Goal: Information Seeking & Learning: Find specific fact

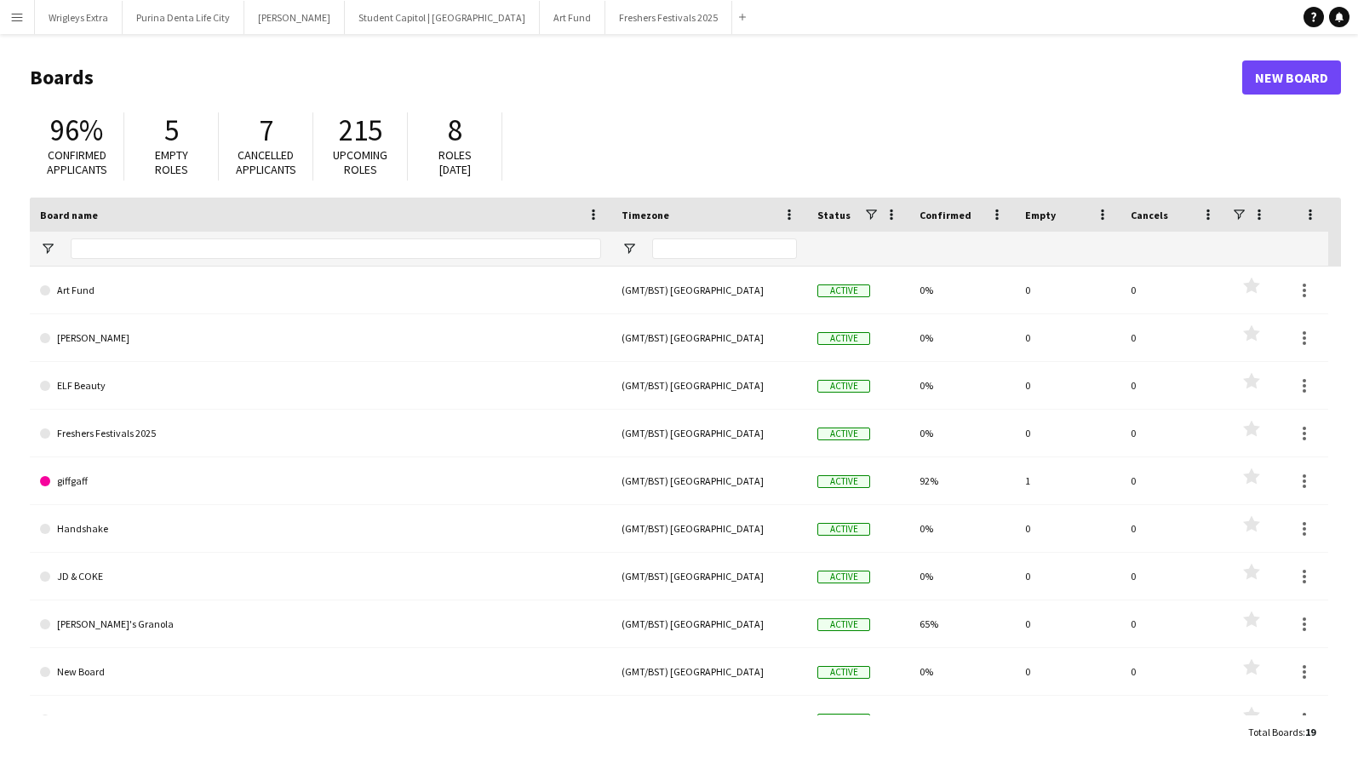
click at [25, 15] on button "Menu" at bounding box center [17, 17] width 34 height 34
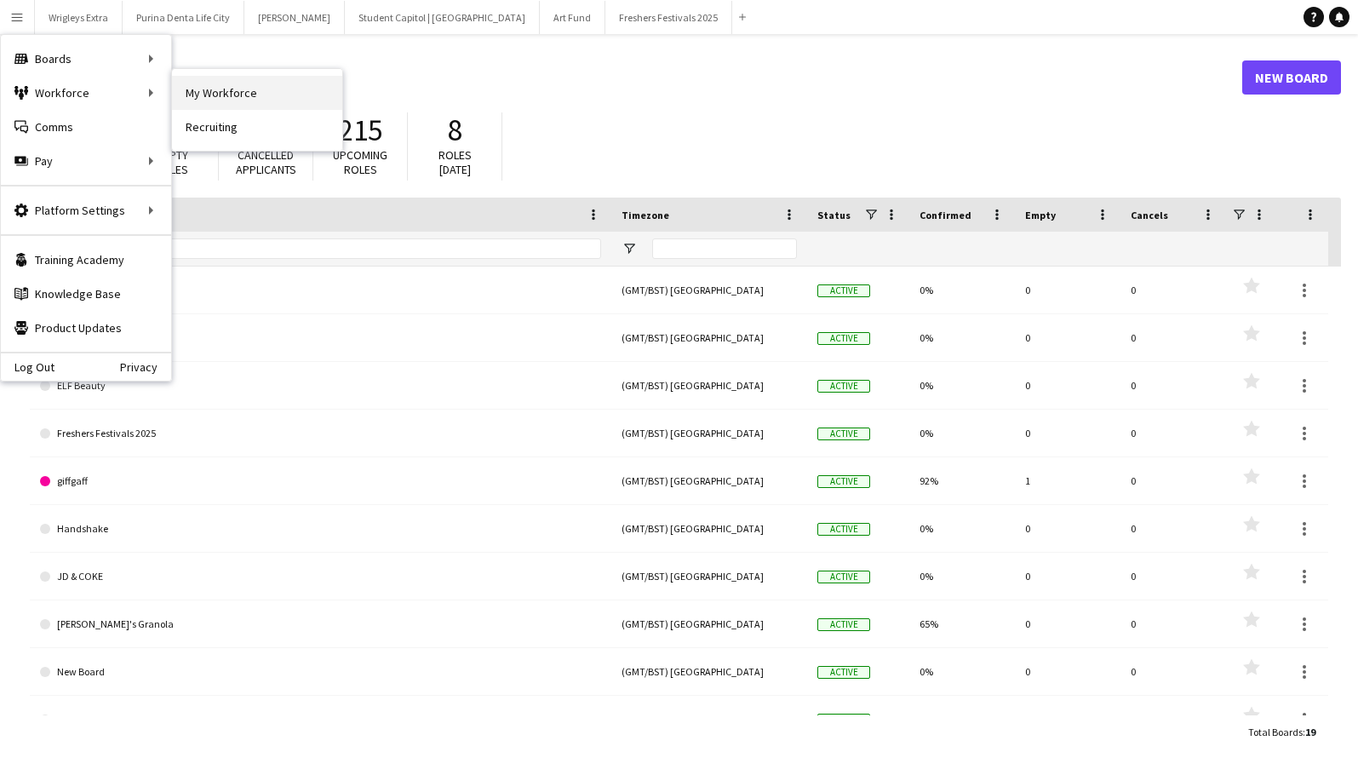
click at [226, 89] on link "My Workforce" at bounding box center [257, 93] width 170 height 34
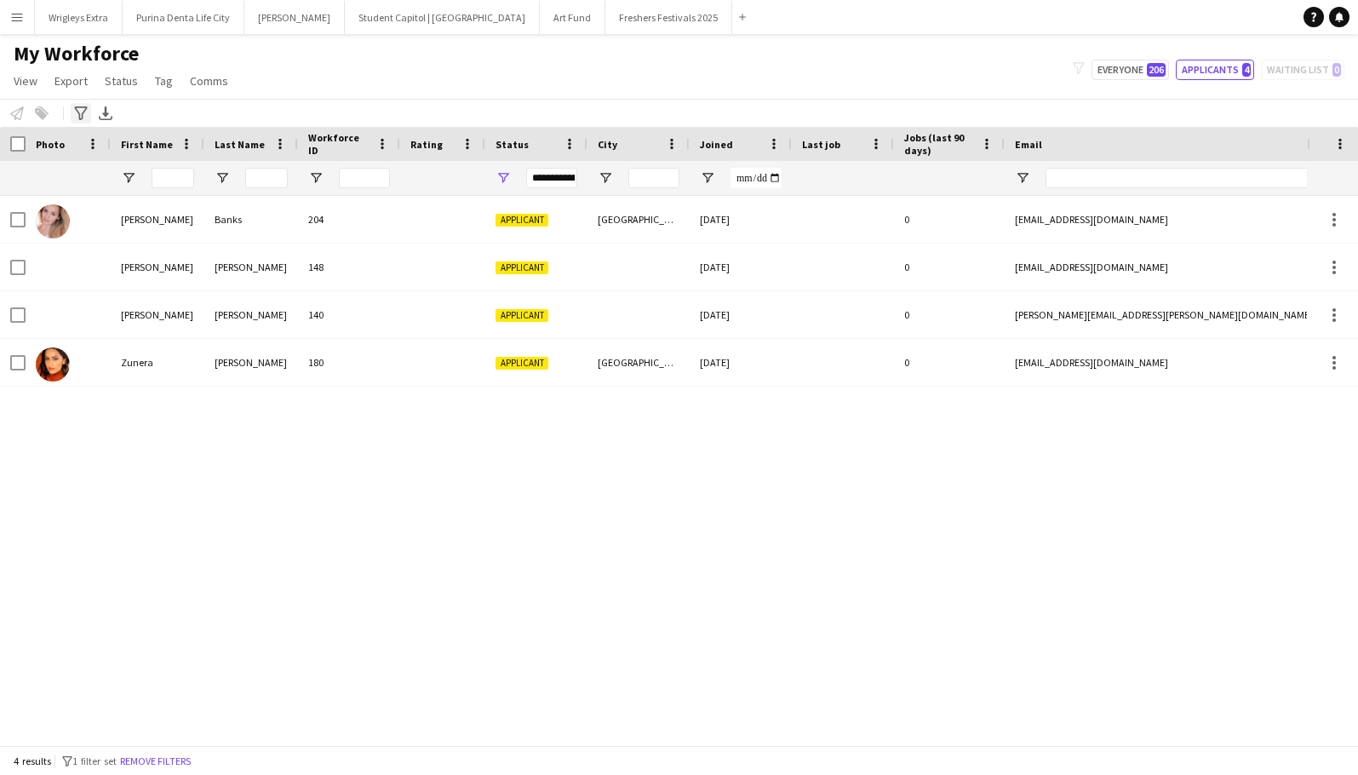
click at [79, 113] on icon at bounding box center [80, 113] width 13 height 14
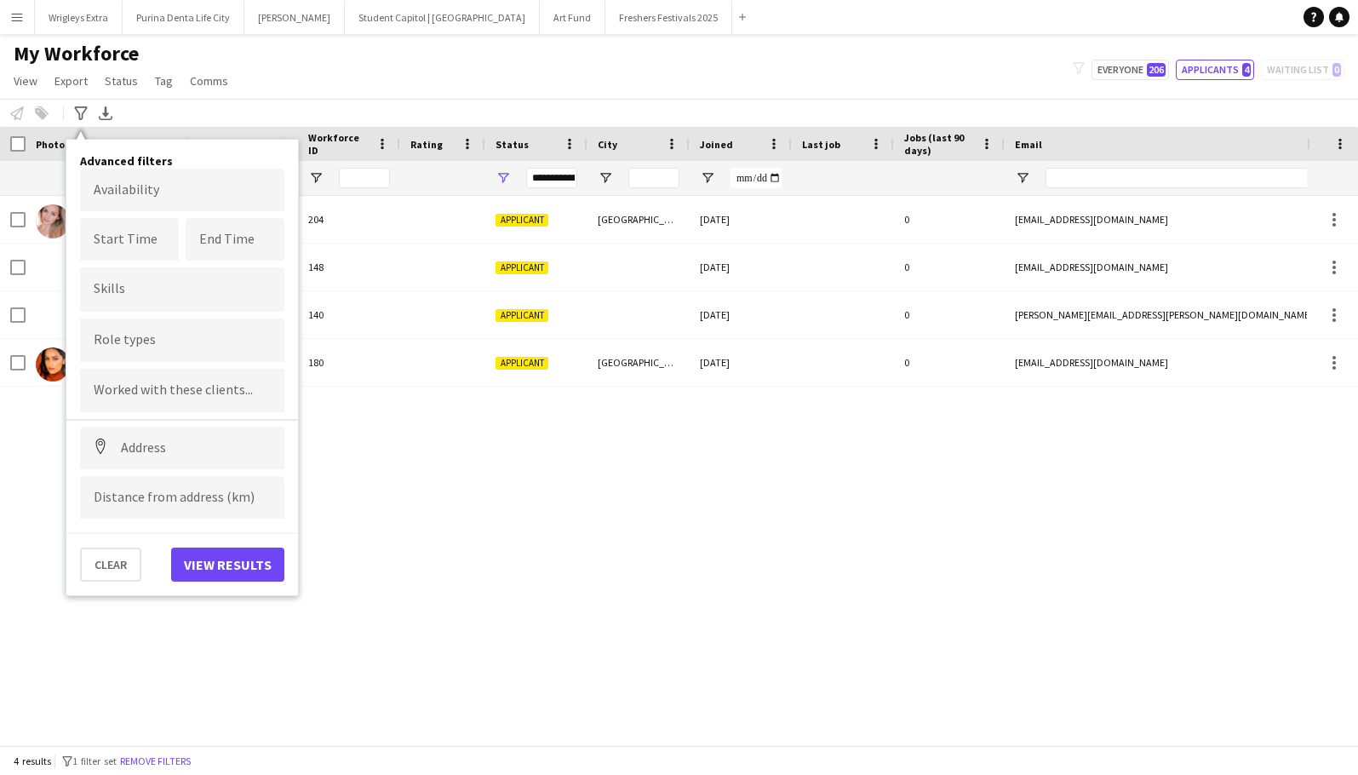
click at [344, 61] on div "My Workforce View Views Default view New view Update view Delete view Edit name…" at bounding box center [679, 70] width 1358 height 58
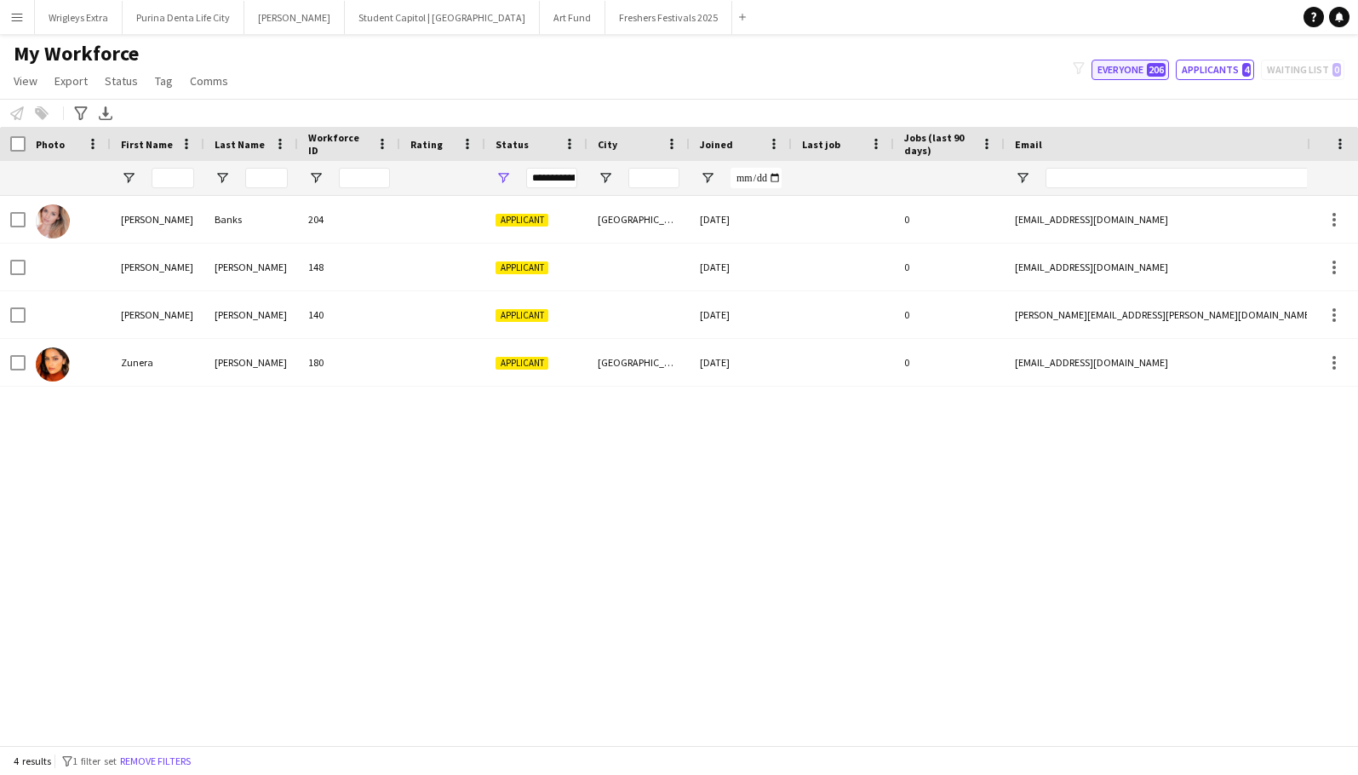
click at [1132, 68] on button "Everyone 206" at bounding box center [1130, 70] width 77 height 20
type input "**********"
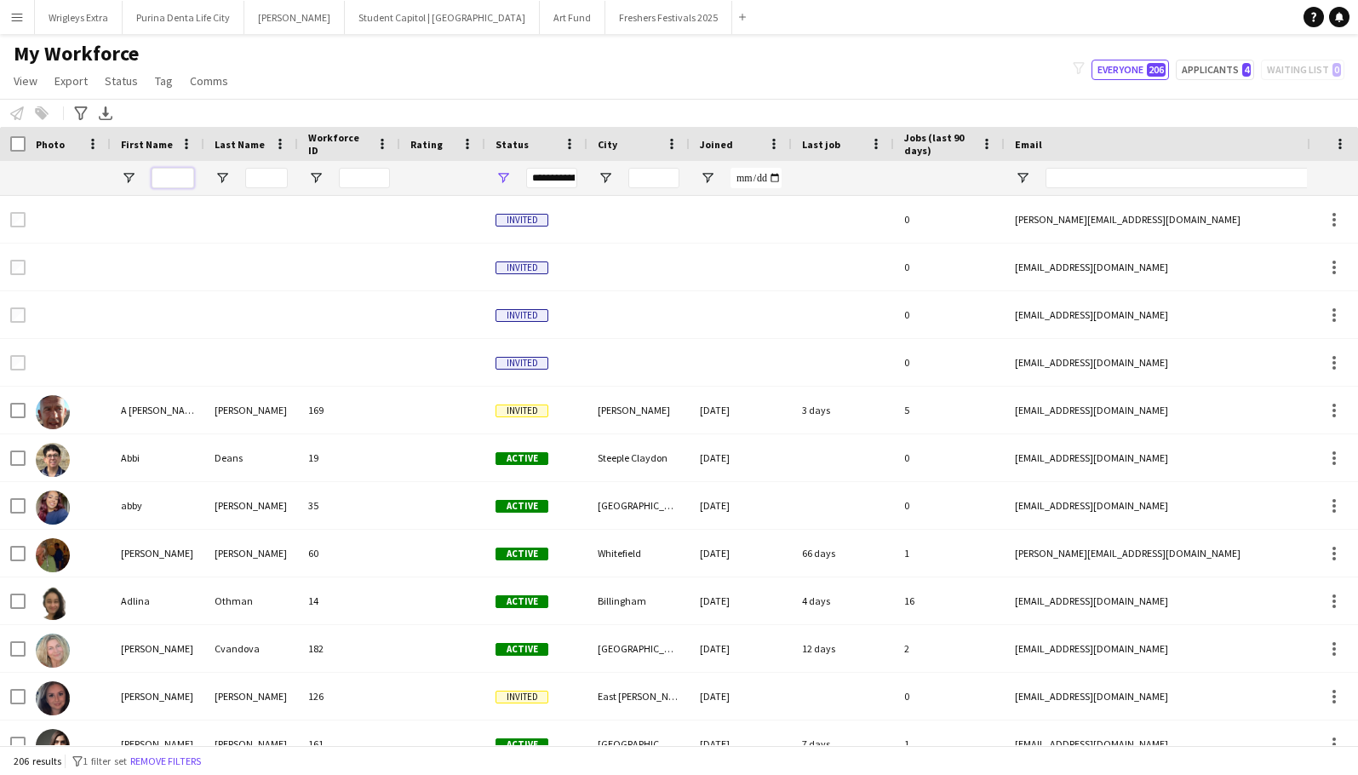
click at [164, 182] on input "First Name Filter Input" at bounding box center [173, 178] width 43 height 20
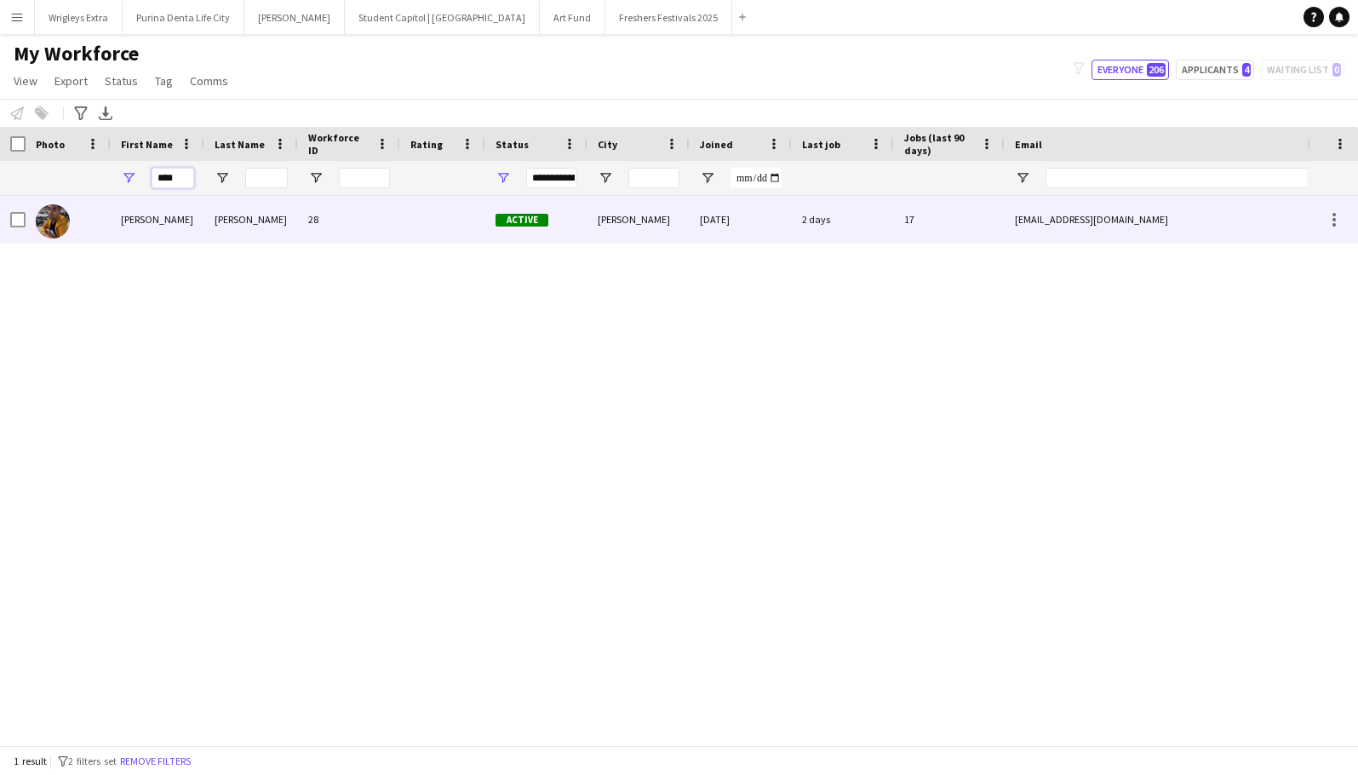
type input "****"
drag, startPoint x: 183, startPoint y: 207, endPoint x: 208, endPoint y: 236, distance: 38.1
click at [208, 236] on div "[PERSON_NAME]" at bounding box center [251, 219] width 94 height 47
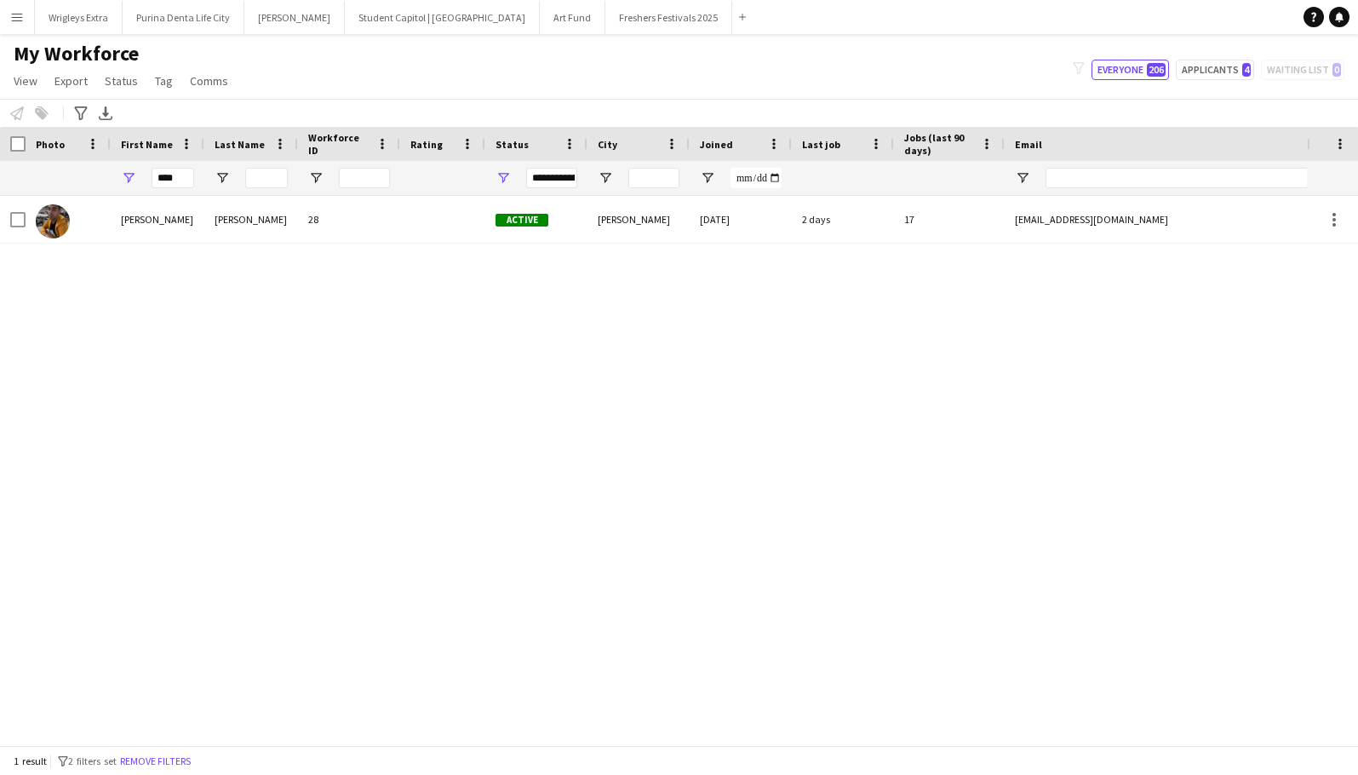
click at [774, 220] on div "[DATE]" at bounding box center [741, 219] width 102 height 47
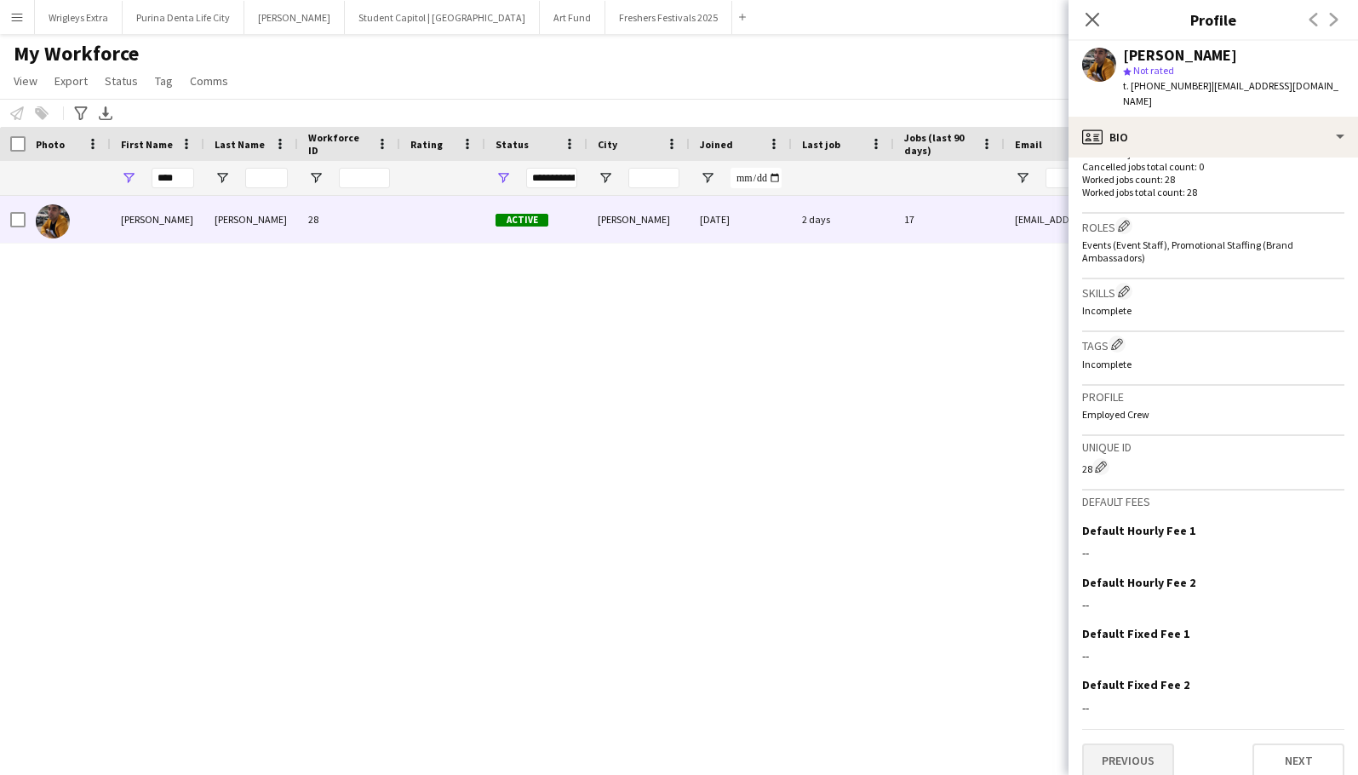
scroll to position [499, 0]
click at [1145, 746] on button "Previous" at bounding box center [1128, 763] width 92 height 34
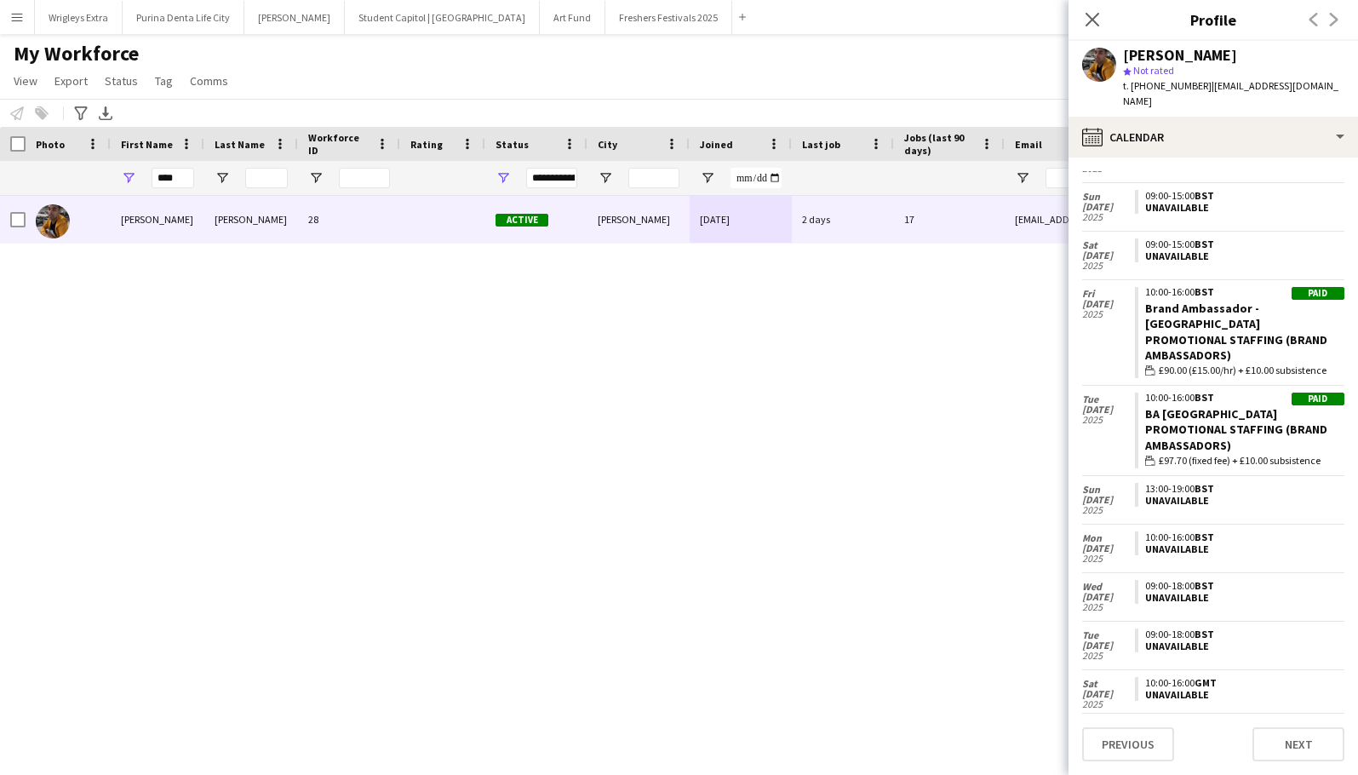
scroll to position [3788, 0]
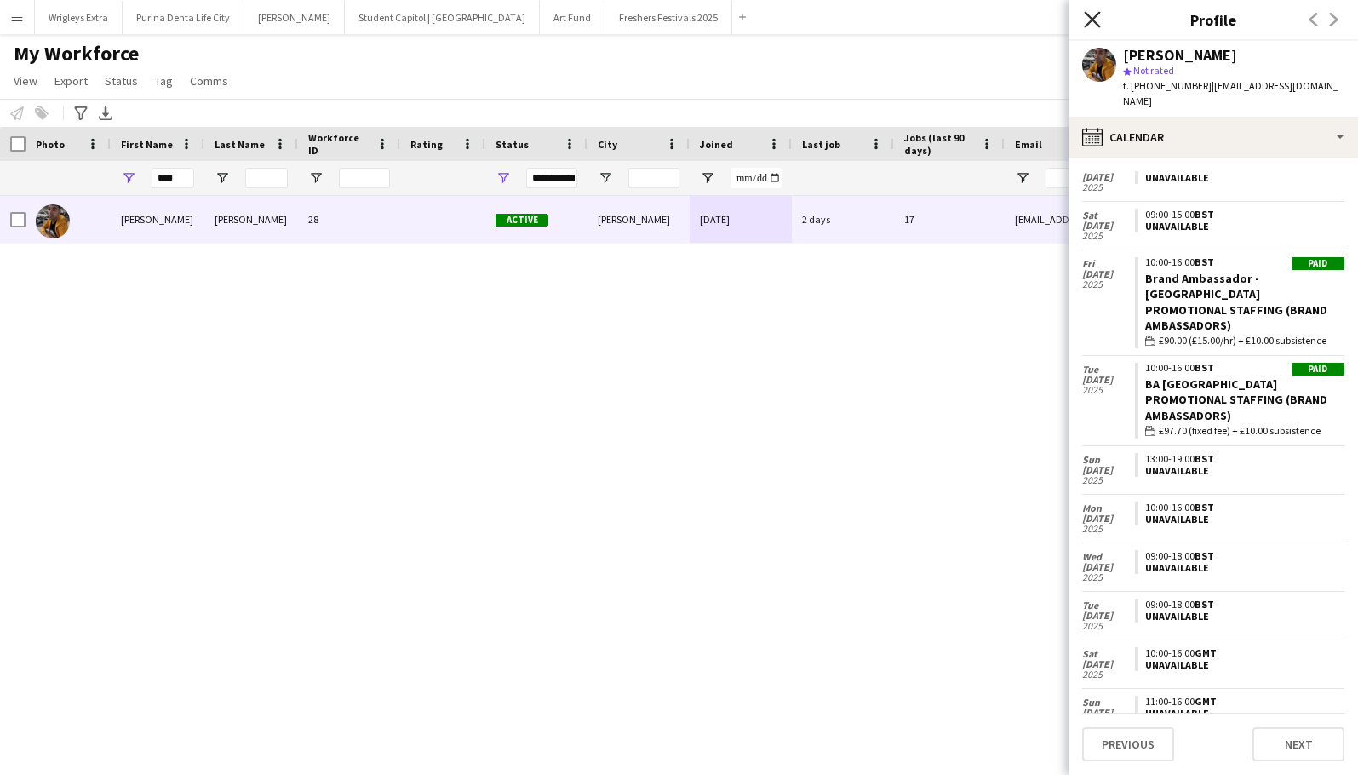
click at [1086, 20] on icon "Close pop-in" at bounding box center [1092, 19] width 16 height 16
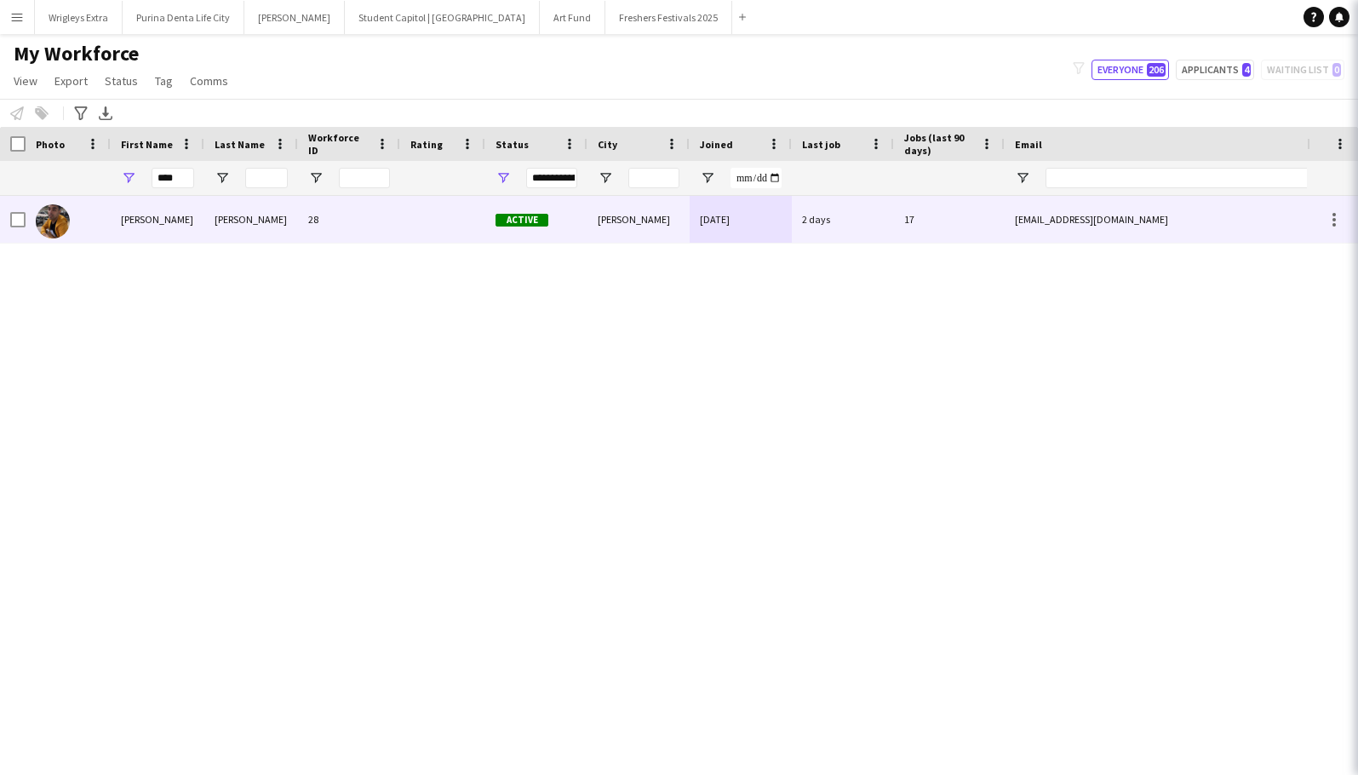
click at [1358, 20] on div "Close pop-in" at bounding box center [1382, 19] width 48 height 39
